Goal: Transaction & Acquisition: Purchase product/service

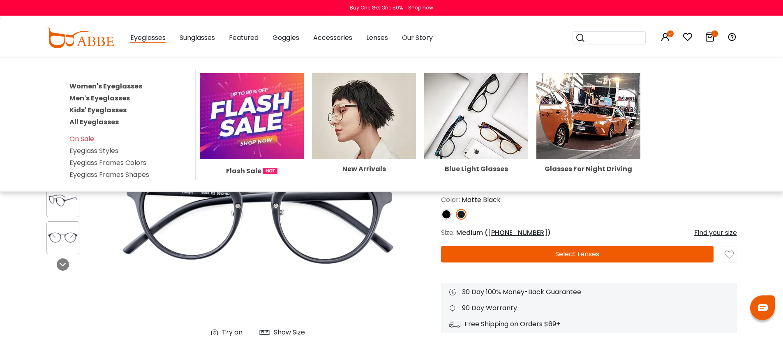
click at [342, 125] on img at bounding box center [364, 116] width 104 height 86
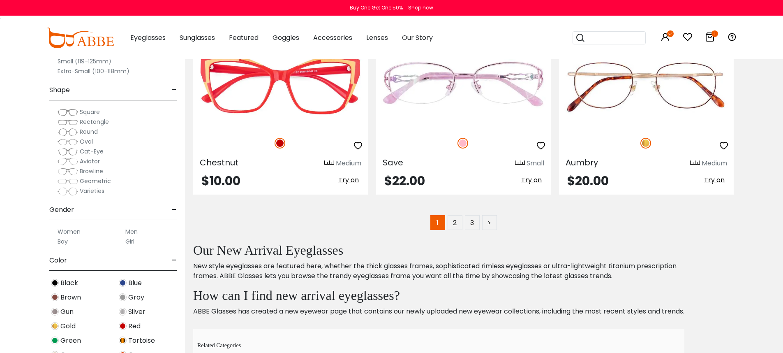
scroll to position [4347, 0]
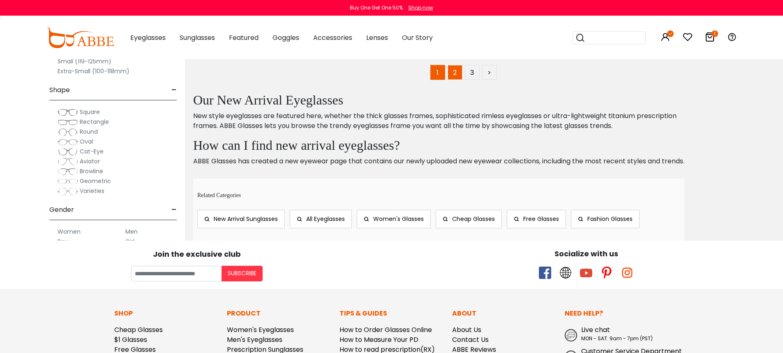
click at [458, 73] on link "2" at bounding box center [455, 72] width 15 height 15
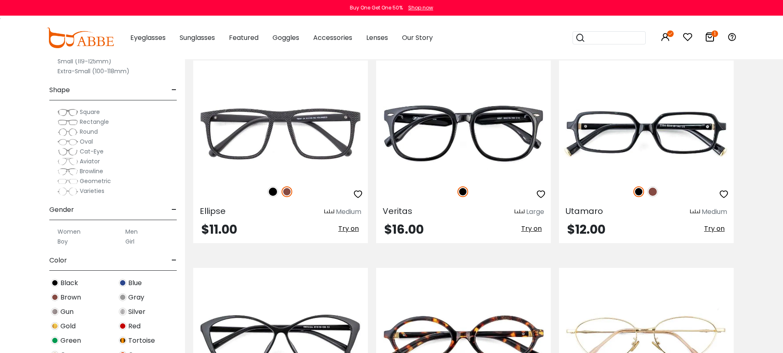
scroll to position [3702, 0]
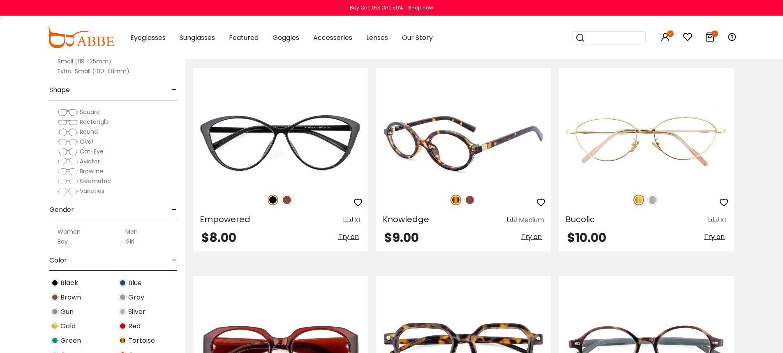
click at [491, 156] on img at bounding box center [463, 142] width 175 height 88
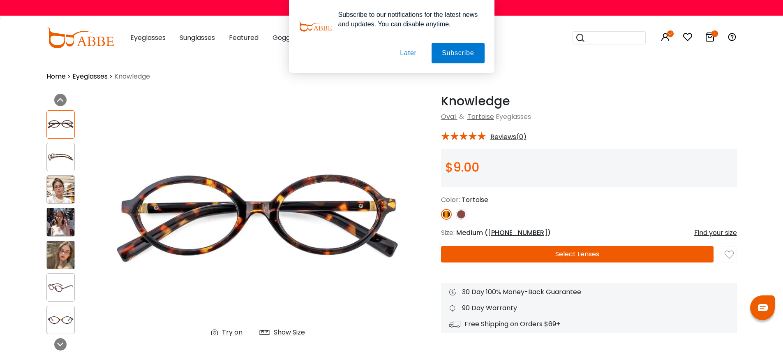
drag, startPoint x: 414, startPoint y: 53, endPoint x: 338, endPoint y: 54, distance: 75.3
click at [414, 53] on button "Later" at bounding box center [408, 53] width 37 height 21
